Goal: Task Accomplishment & Management: Use online tool/utility

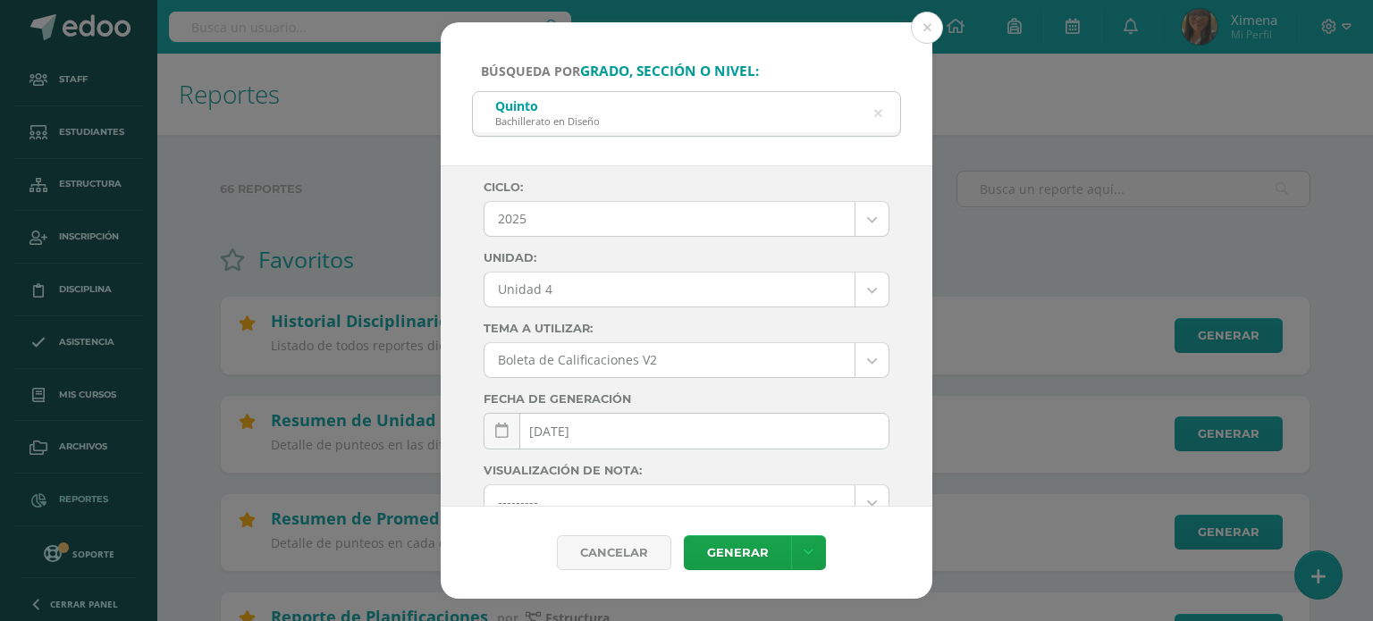
select select "Unidad 4"
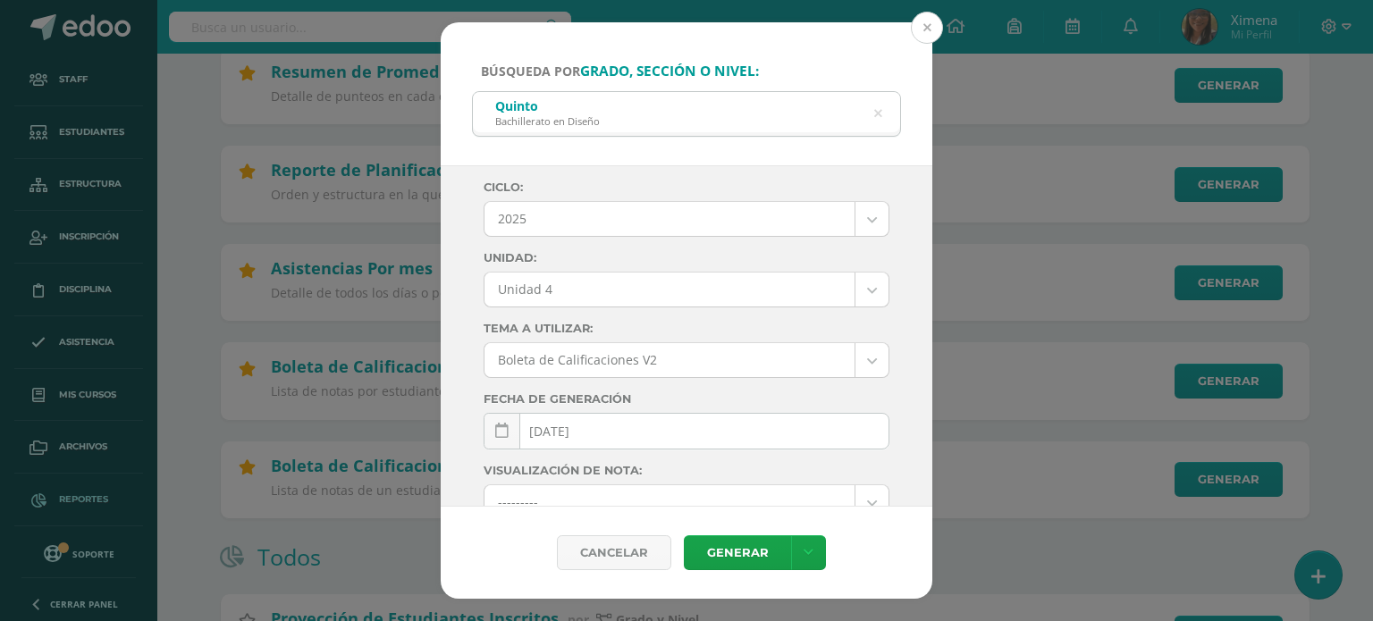
click at [927, 27] on button at bounding box center [927, 28] width 32 height 32
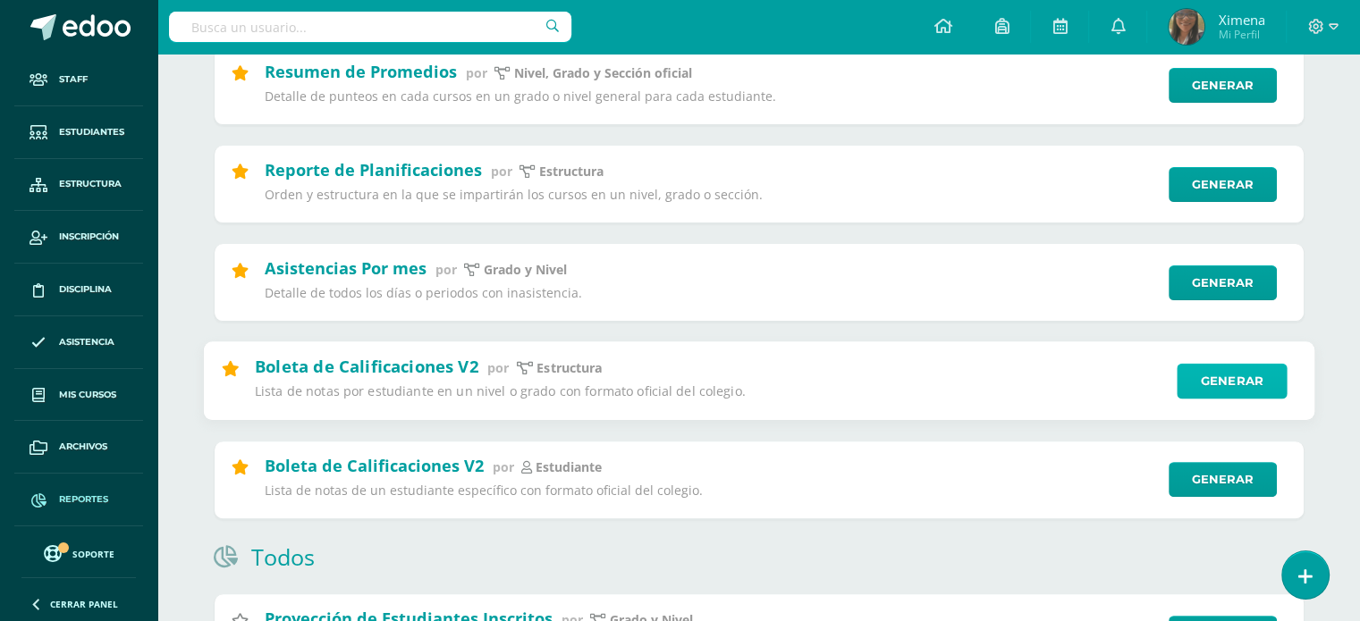
click at [1233, 390] on link "Generar" at bounding box center [1231, 382] width 110 height 36
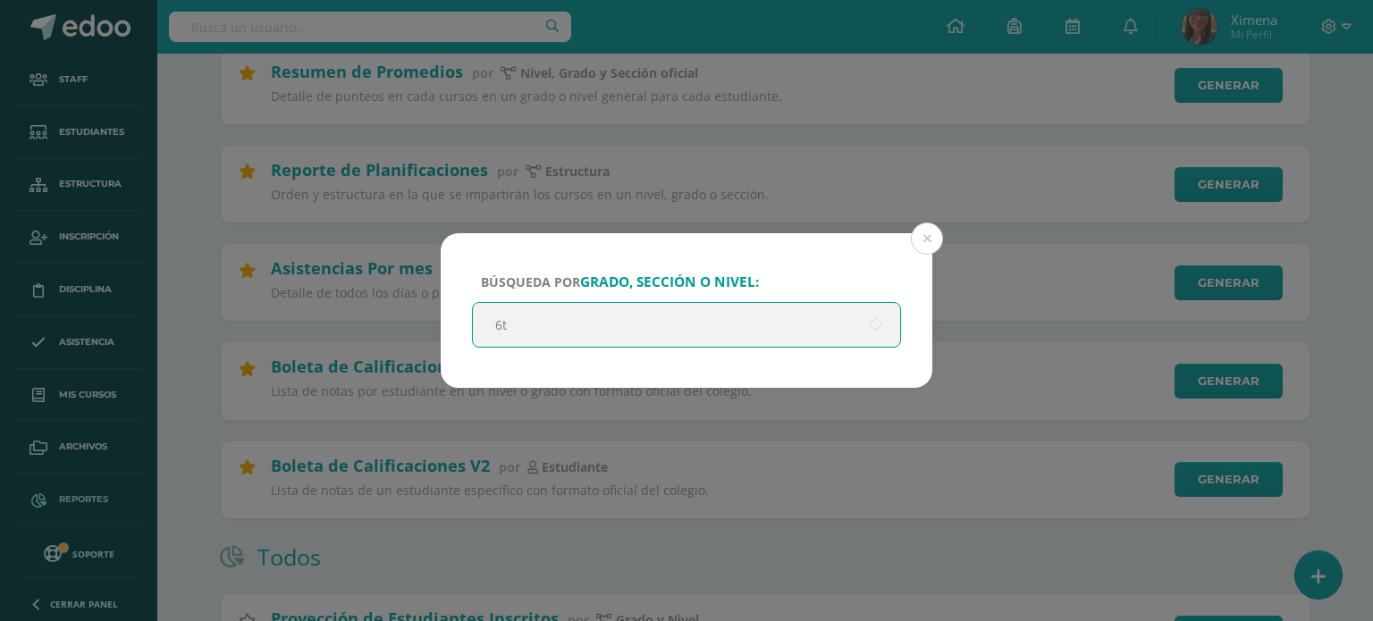
type input "6to"
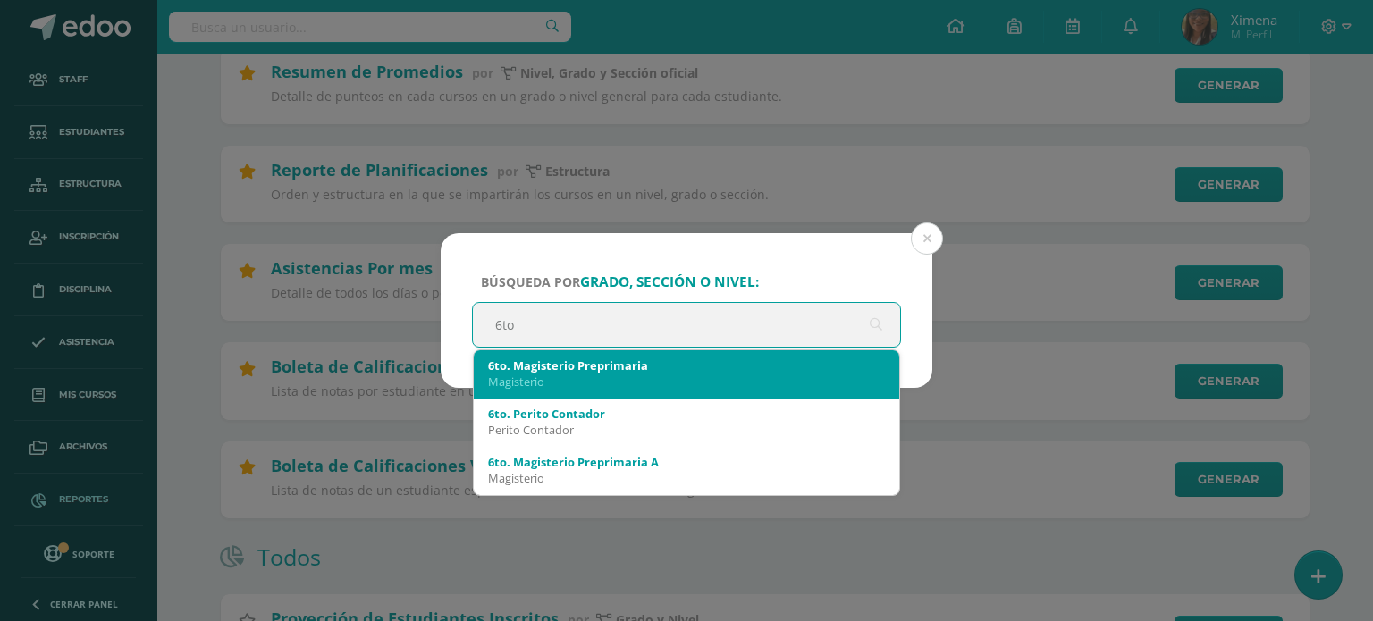
click at [598, 378] on div "Magisterio" at bounding box center [686, 382] width 397 height 16
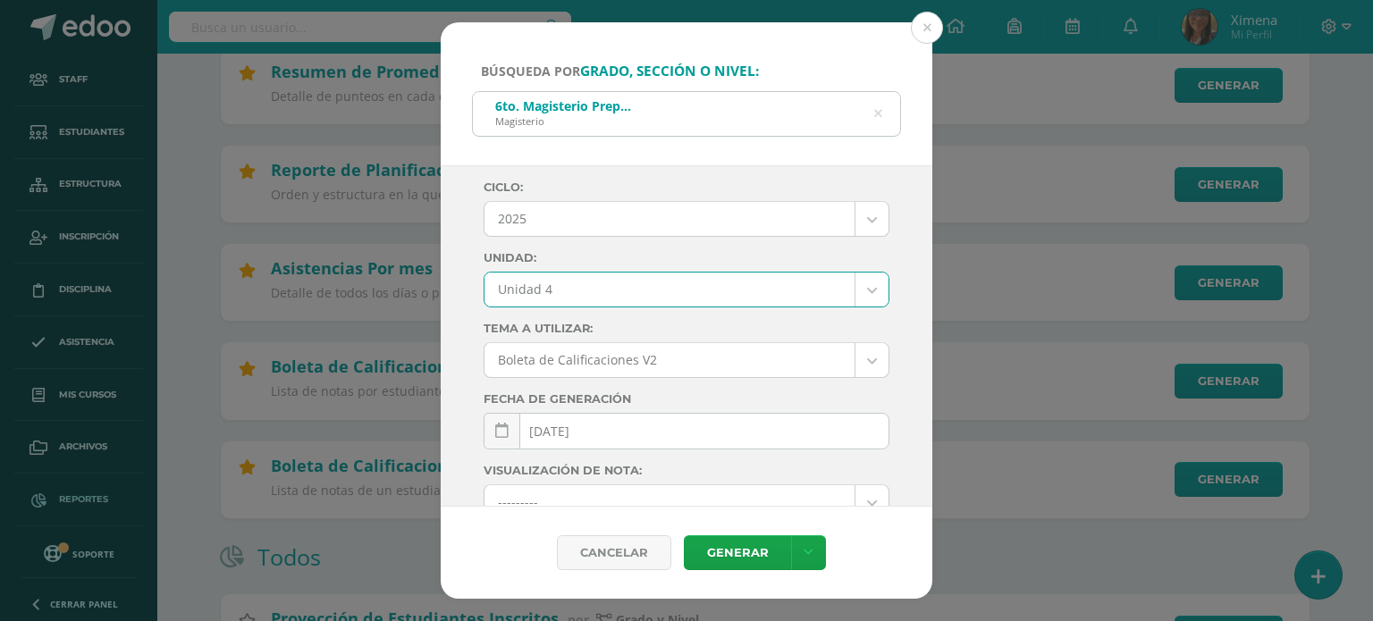
select select "Unidad 4"
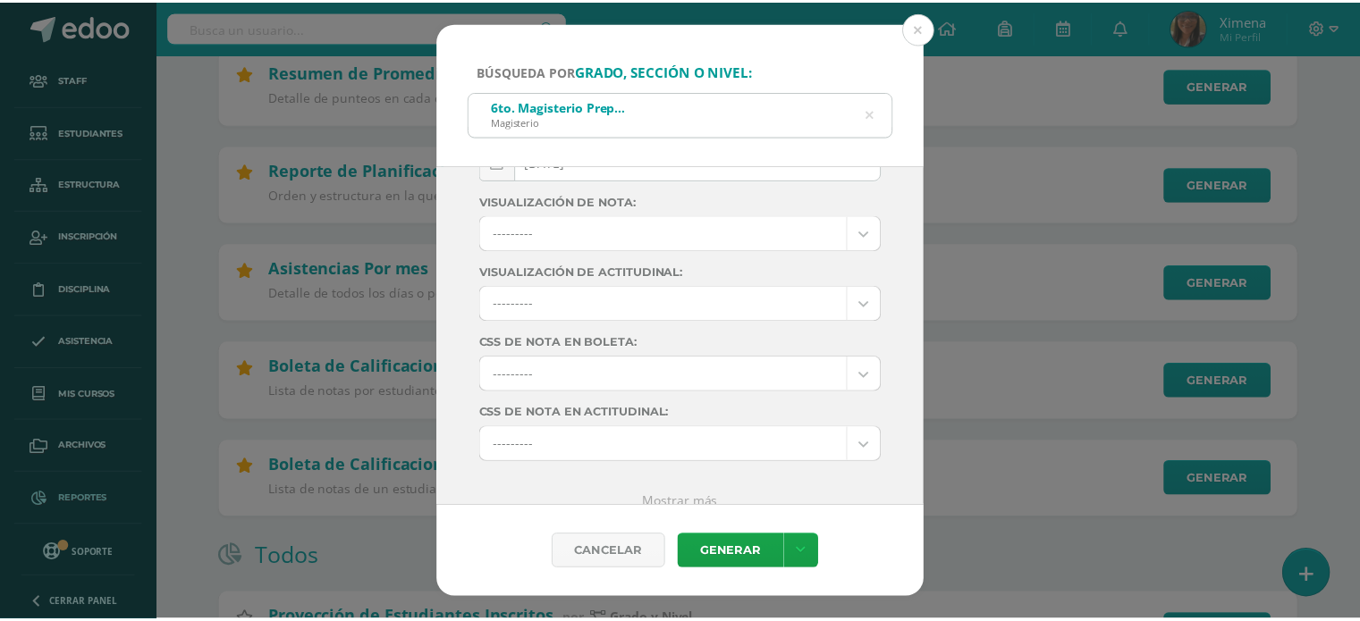
scroll to position [287, 0]
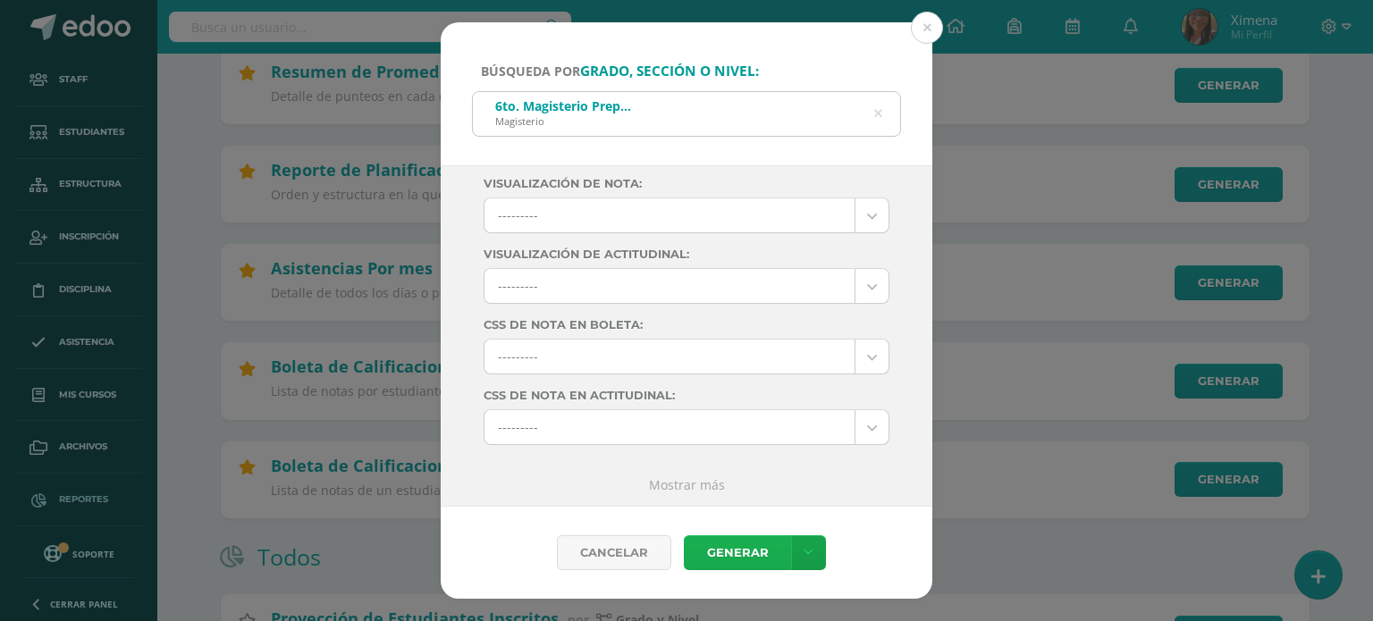
click at [762, 550] on link "Generar" at bounding box center [737, 552] width 107 height 35
click at [926, 26] on button at bounding box center [927, 28] width 32 height 32
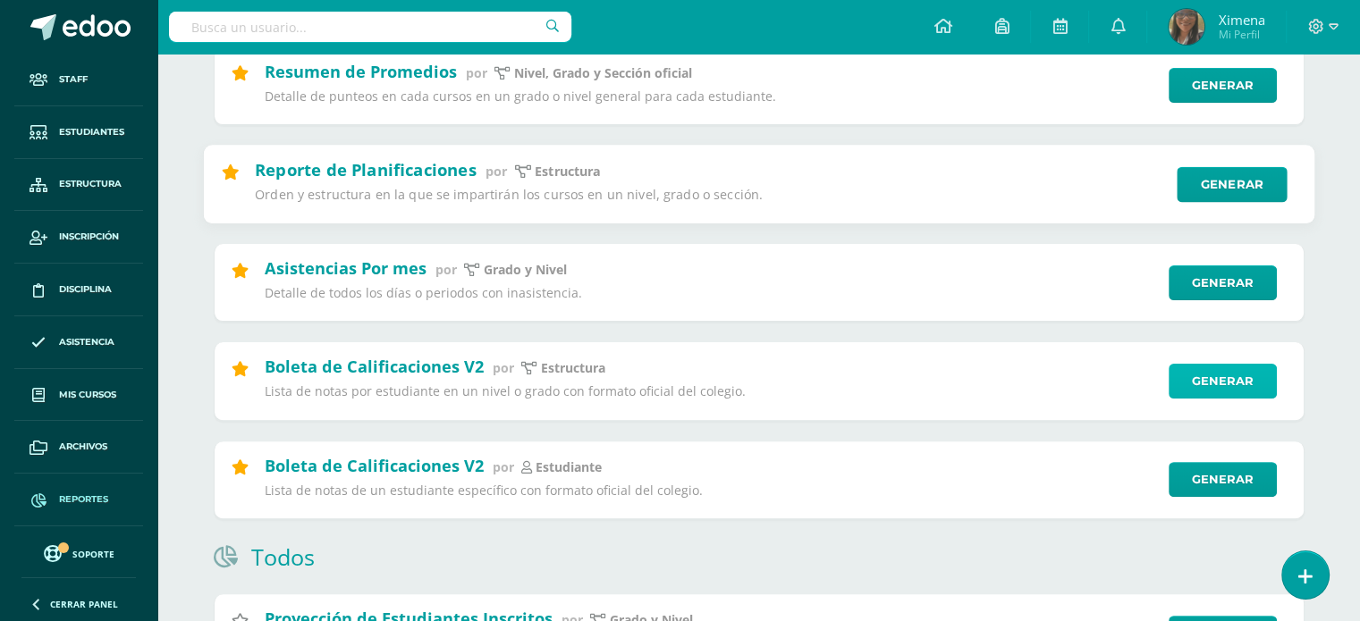
scroll to position [0, 0]
